Goal: Information Seeking & Learning: Learn about a topic

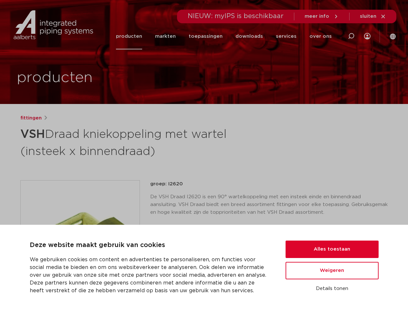
click at [204, 155] on h1 "VSH Draad kniekoppeling met wartel (insteek x binnendraad)" at bounding box center [141, 142] width 243 height 35
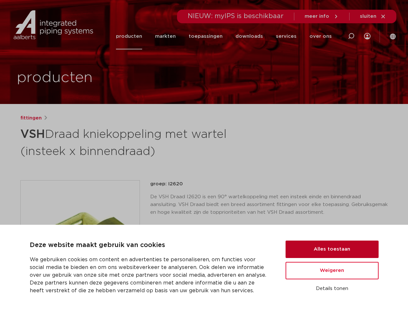
click at [332, 250] on button "Alles toestaan" at bounding box center [332, 249] width 93 height 17
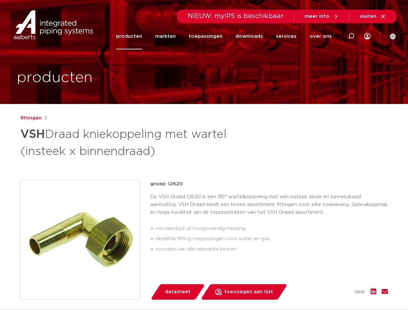
click at [332, 271] on div "groep: I2620 De VSH Draad I2620 is een 90° wartelkoppeling met een insteek eind…" at bounding box center [269, 240] width 238 height 120
click at [332, 289] on div "datasheet toevoegen aan lijst opslaan in my IPS verwijder uit lijst deel:" at bounding box center [272, 293] width 233 height 16
click at [227, 36] on li "toepassingen" at bounding box center [205, 36] width 47 height 26
click at [351, 36] on icon at bounding box center [352, 36] width 8 height 8
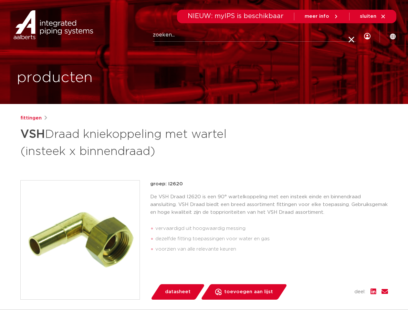
click at [373, 16] on span "sluiten" at bounding box center [368, 16] width 16 height 5
